Goal: Check status: Check status

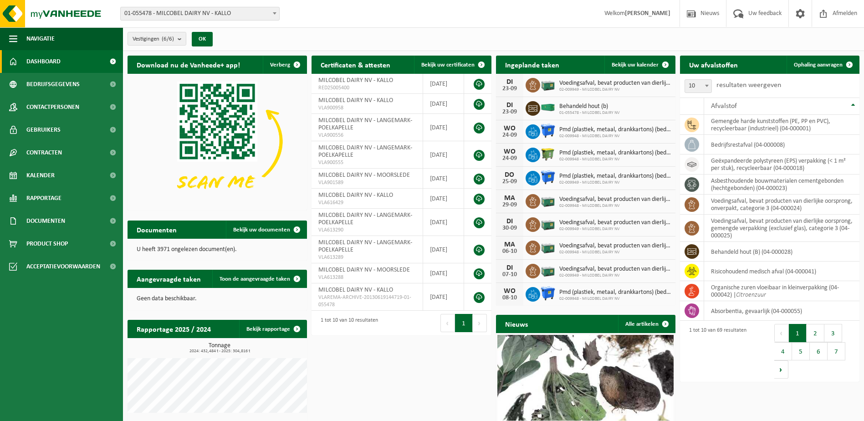
click at [612, 87] on span "02-009949 - MILCOBEL DAIRY NV" at bounding box center [615, 89] width 112 height 5
click at [518, 84] on div "DI" at bounding box center [509, 81] width 18 height 7
click at [514, 84] on div "DI" at bounding box center [509, 81] width 18 height 7
click at [583, 84] on span "Voedingsafval, bevat producten van dierlijke oorsprong, onverpakt, categorie 3" at bounding box center [615, 83] width 112 height 7
click at [59, 199] on span "Rapportage" at bounding box center [43, 198] width 35 height 23
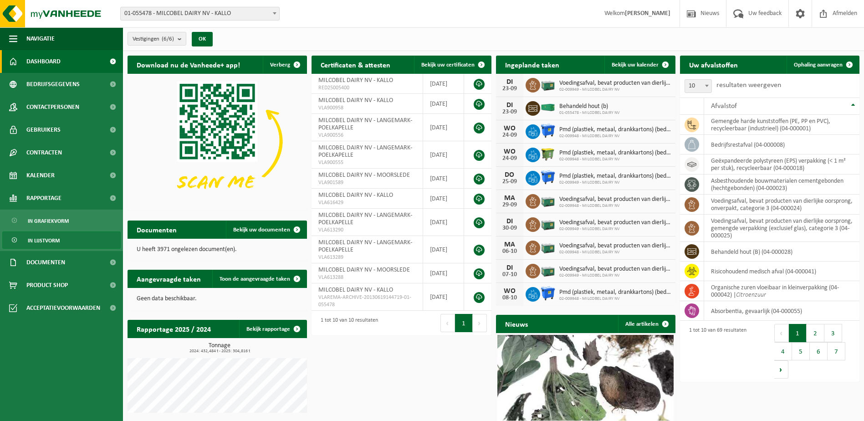
click at [51, 235] on span "In lijstvorm" at bounding box center [44, 240] width 32 height 17
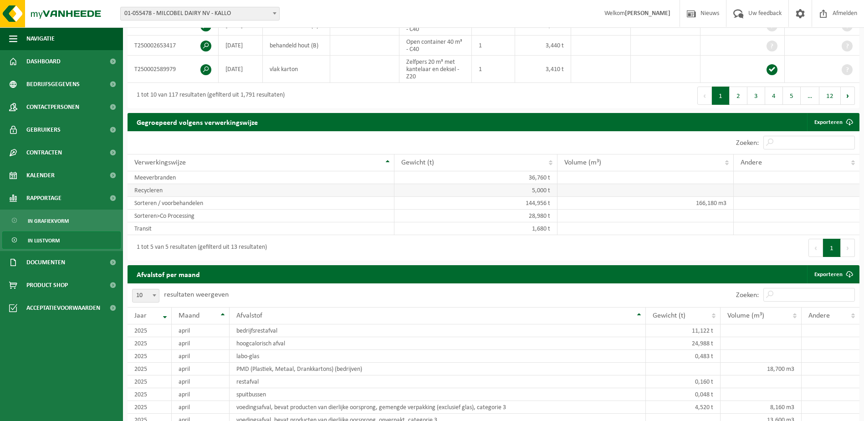
scroll to position [592, 0]
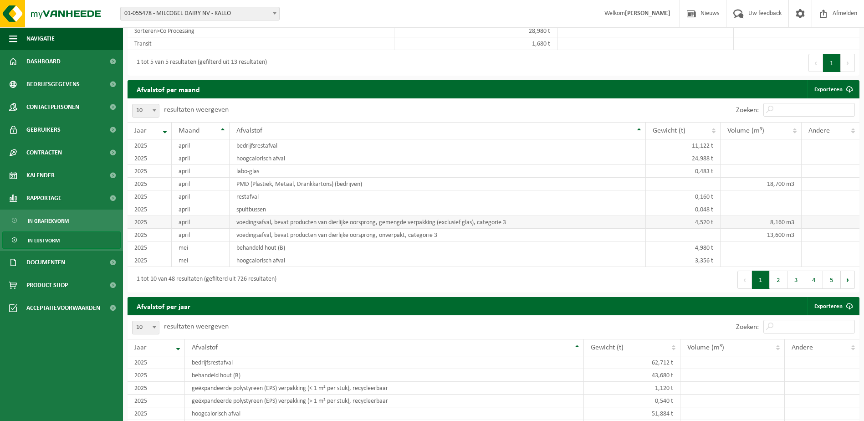
click at [298, 224] on td "voedingsafval, bevat producten van dierlijke oorsprong, gemengde verpakking (ex…" at bounding box center [437, 222] width 416 height 13
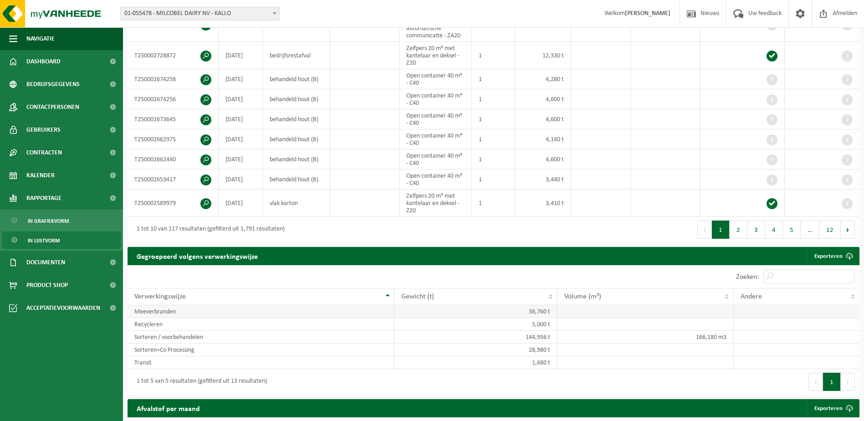
scroll to position [0, 0]
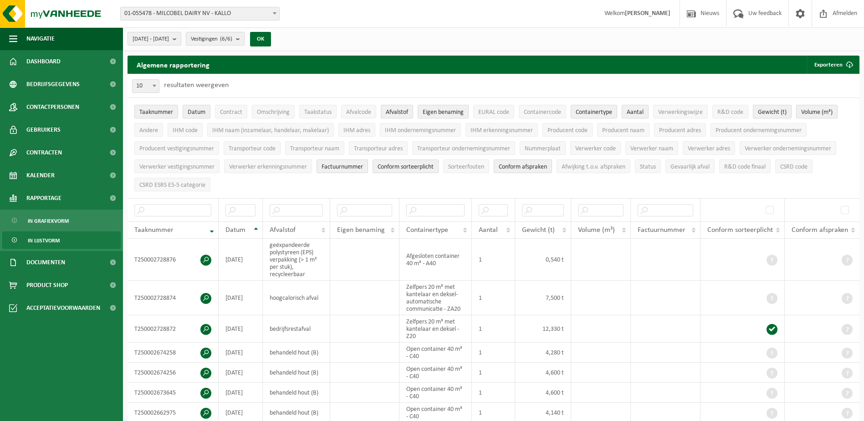
click at [246, 12] on span "01-055478 - MILCOBEL DAIRY NV - KALLO" at bounding box center [200, 13] width 158 height 13
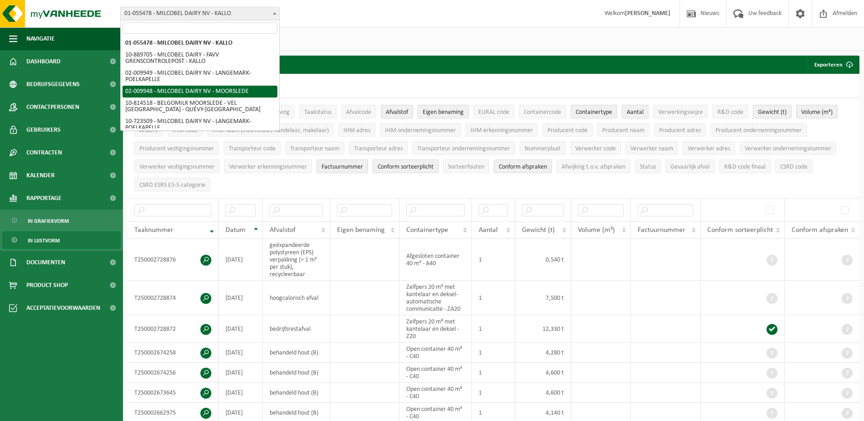
select select "1949"
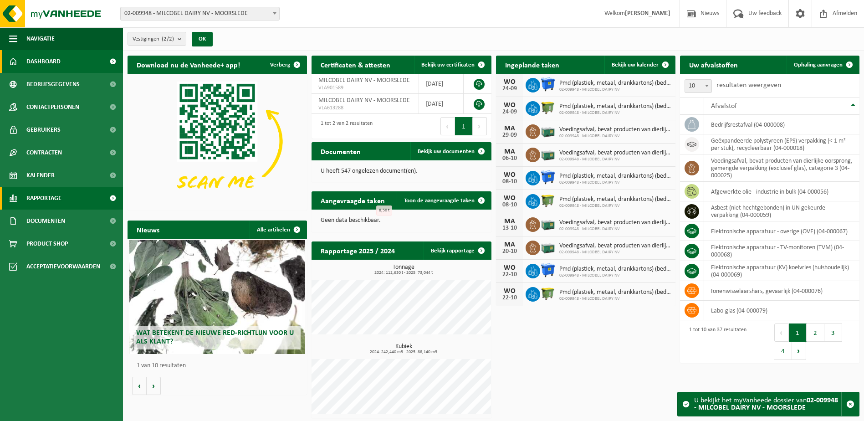
click at [86, 195] on link "Rapportage" at bounding box center [61, 198] width 123 height 23
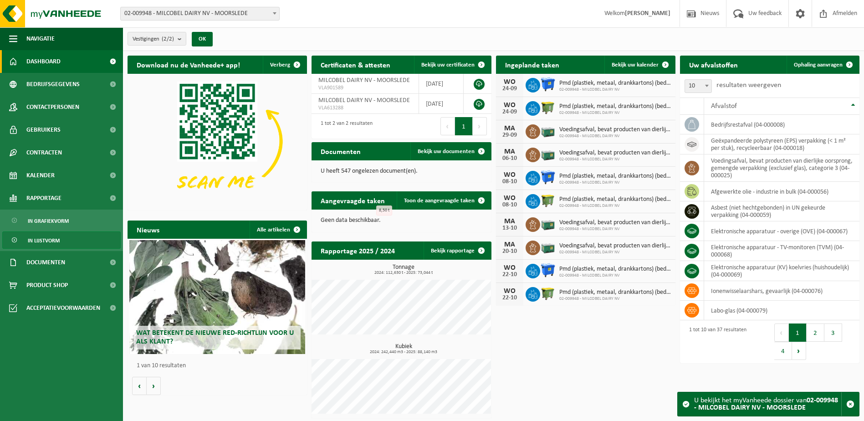
click at [61, 234] on link "In lijstvorm" at bounding box center [61, 239] width 118 height 17
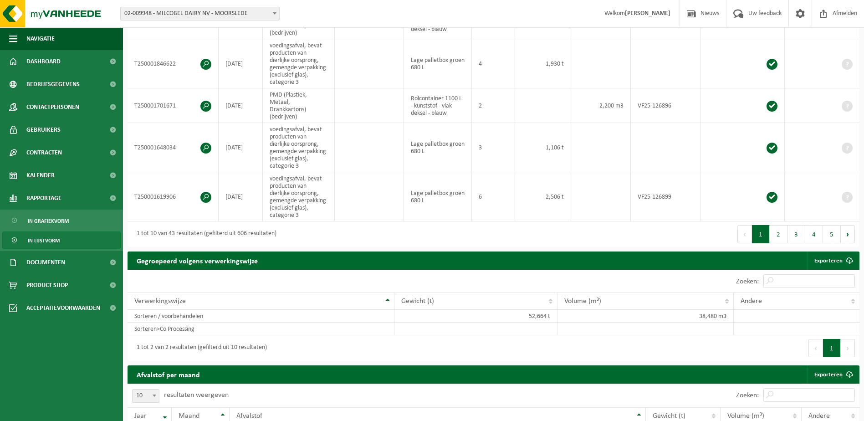
scroll to position [273, 0]
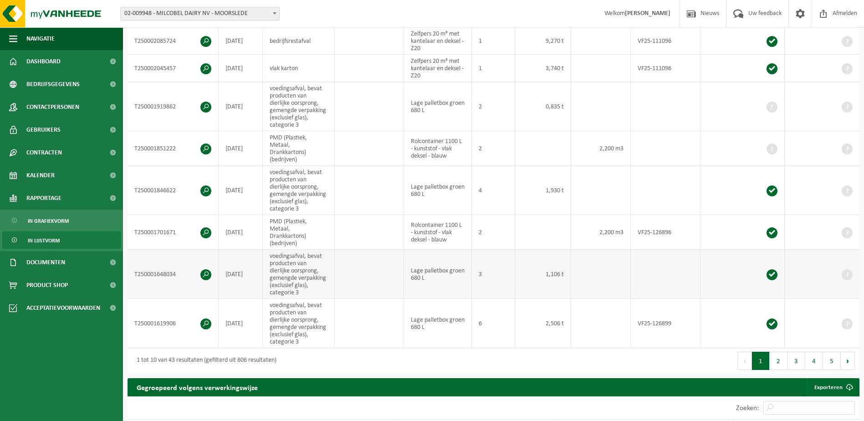
click at [205, 269] on span at bounding box center [205, 274] width 11 height 11
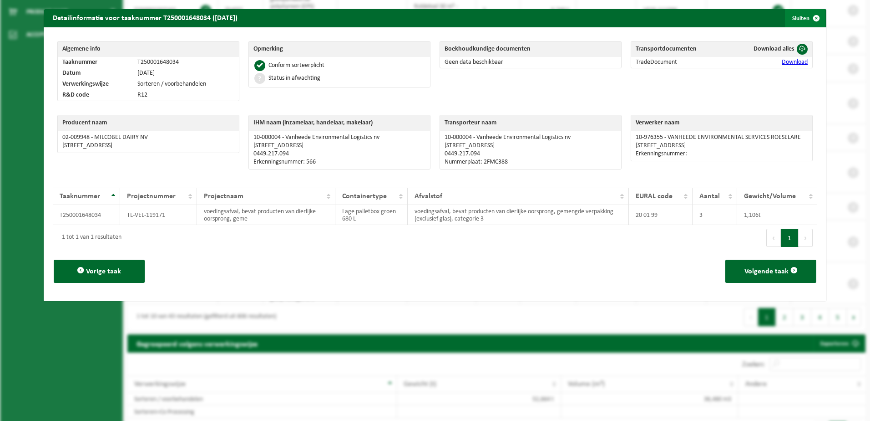
click at [808, 24] on span "button" at bounding box center [817, 18] width 18 height 18
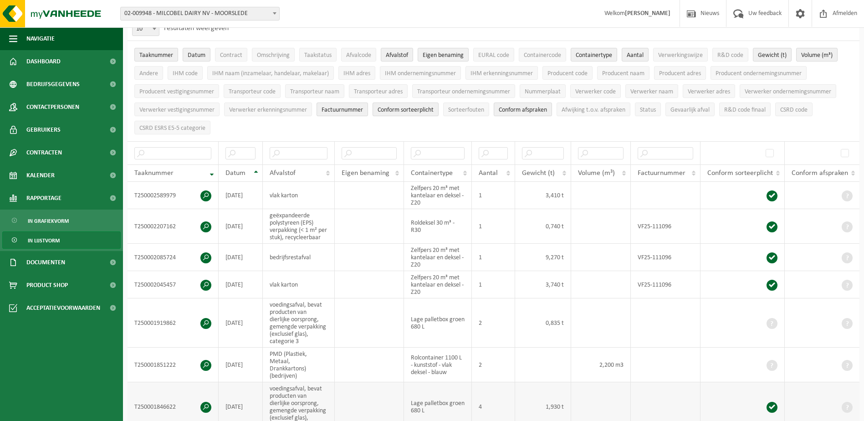
scroll to position [46, 0]
